Goal: Task Accomplishment & Management: Complete application form

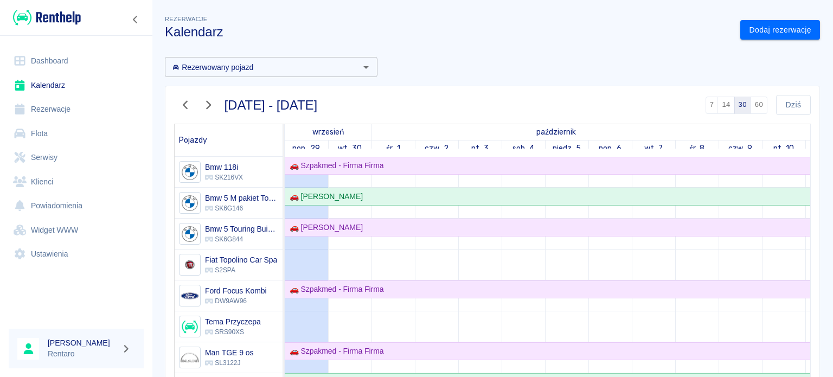
drag, startPoint x: 341, startPoint y: 11, endPoint x: 506, endPoint y: 38, distance: 166.4
click at [506, 37] on h3 "Kalendarz" at bounding box center [448, 31] width 566 height 15
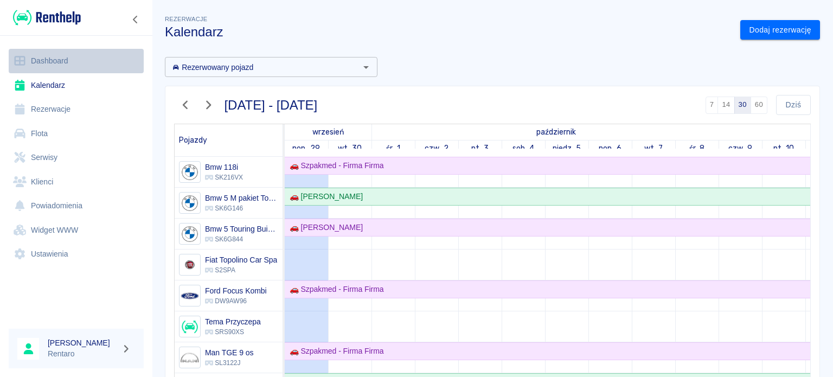
click at [53, 67] on link "Dashboard" at bounding box center [76, 61] width 135 height 24
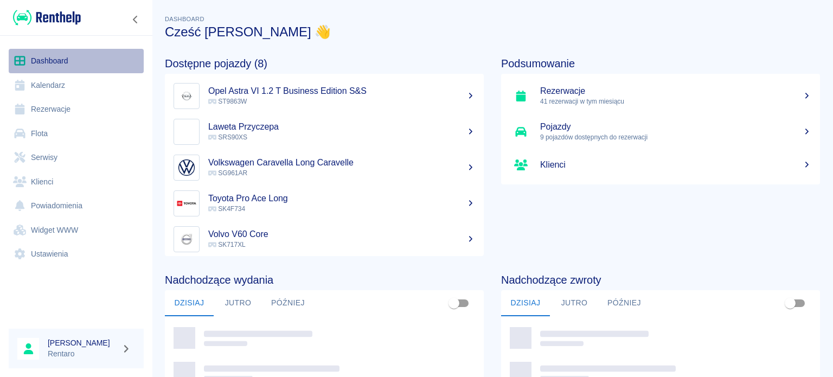
click at [55, 65] on link "Dashboard" at bounding box center [76, 61] width 135 height 24
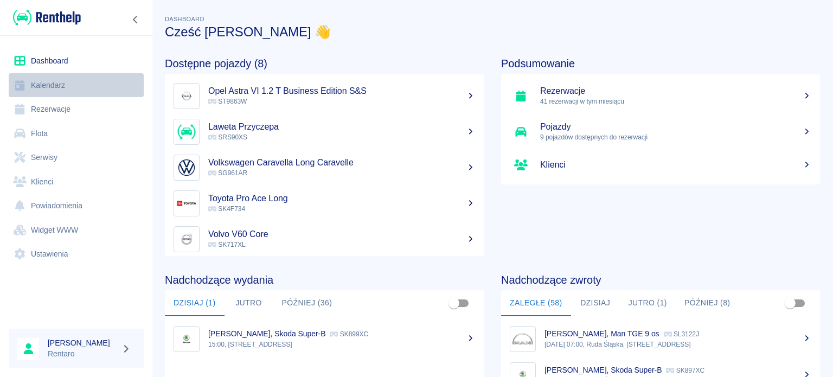
click at [54, 88] on link "Kalendarz" at bounding box center [76, 85] width 135 height 24
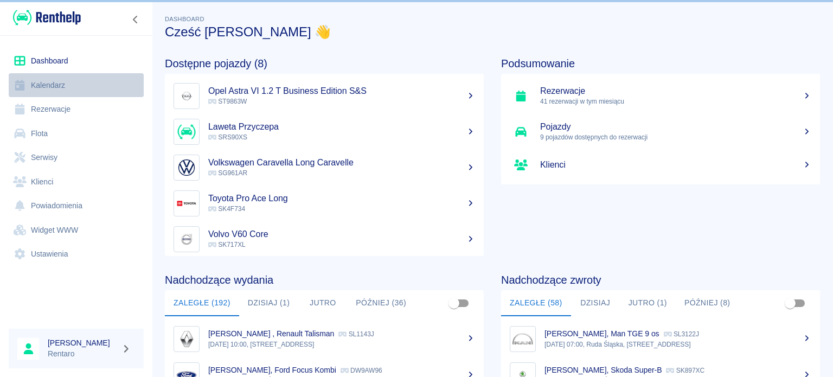
click at [55, 85] on link "Kalendarz" at bounding box center [76, 85] width 135 height 24
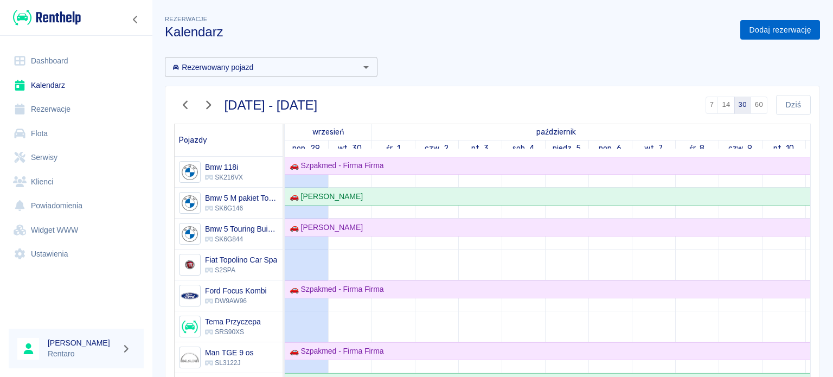
click at [759, 31] on link "Dodaj rezerwację" at bounding box center [780, 30] width 80 height 20
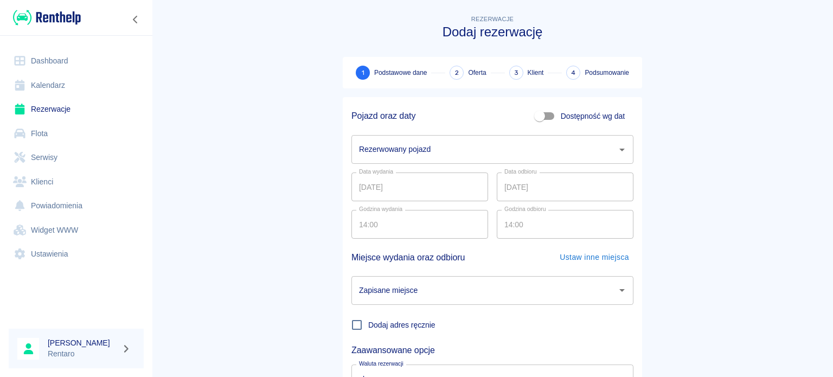
click at [462, 157] on input "Rezerwowany pojazd" at bounding box center [484, 149] width 256 height 19
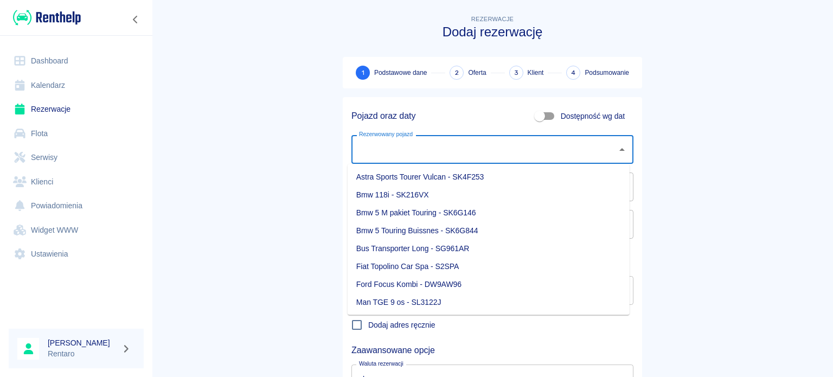
drag, startPoint x: 317, startPoint y: 138, endPoint x: 408, endPoint y: 104, distance: 97.4
click at [317, 138] on main "Rezerwacje Dodaj rezerwację 1 Podstawowe dane 2 Oferta 3 Klient 4 Podsumowanie …" at bounding box center [492, 226] width 681 height 426
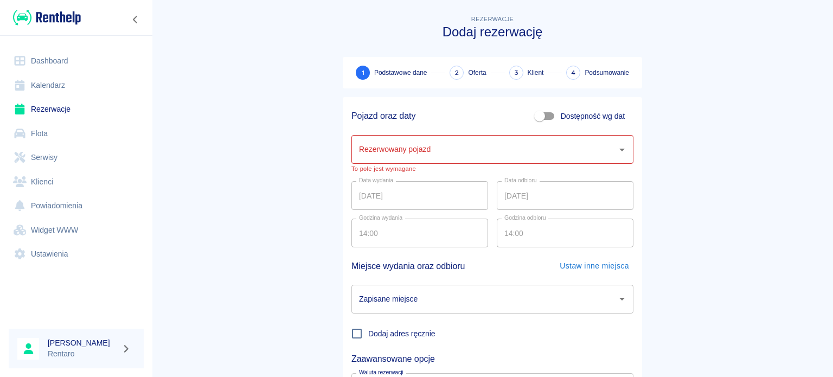
drag, startPoint x: 581, startPoint y: 119, endPoint x: 575, endPoint y: 121, distance: 6.5
click at [581, 119] on span "Dostępność wg dat" at bounding box center [592, 116] width 64 height 11
click at [570, 119] on input "Dostępność wg dat" at bounding box center [539, 116] width 62 height 21
checkbox input "true"
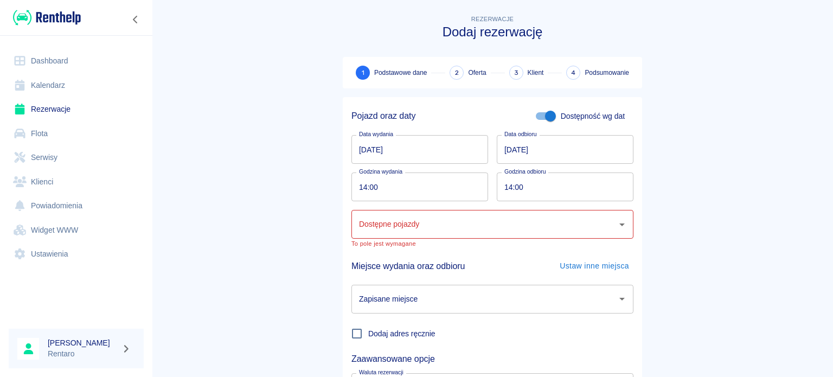
click at [430, 157] on input "[DATE]" at bounding box center [419, 149] width 137 height 29
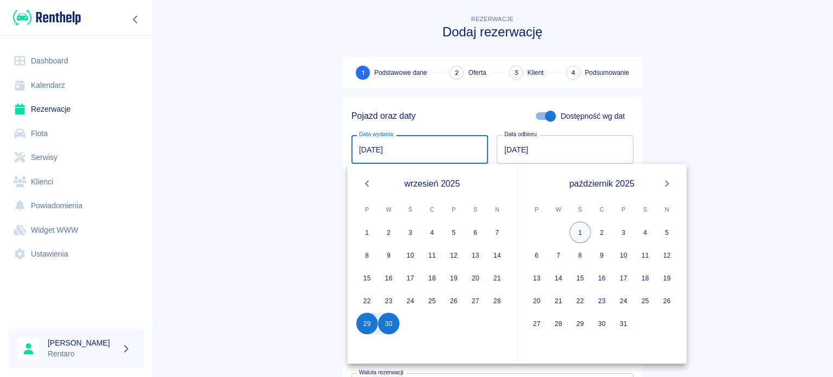
click at [581, 237] on button "1" at bounding box center [580, 233] width 22 height 22
type input "[DATE]"
type input "DD.MM.YYYY"
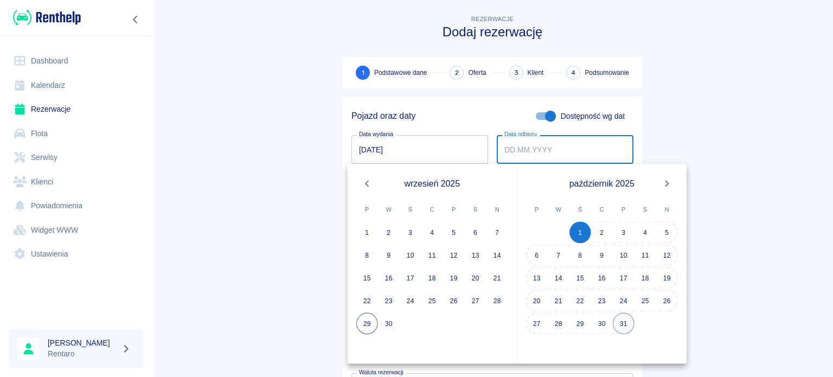
click at [627, 325] on button "31" at bounding box center [624, 324] width 22 height 22
type input "[DATE]"
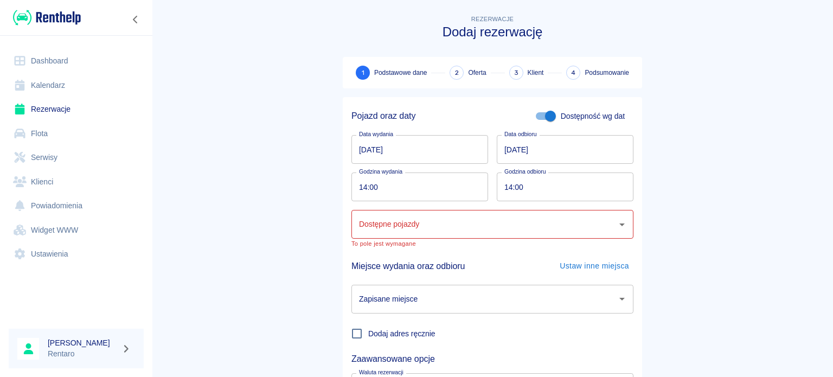
click at [444, 234] on div "Dostępne pojazdy" at bounding box center [492, 224] width 282 height 29
